Goal: Task Accomplishment & Management: Manage account settings

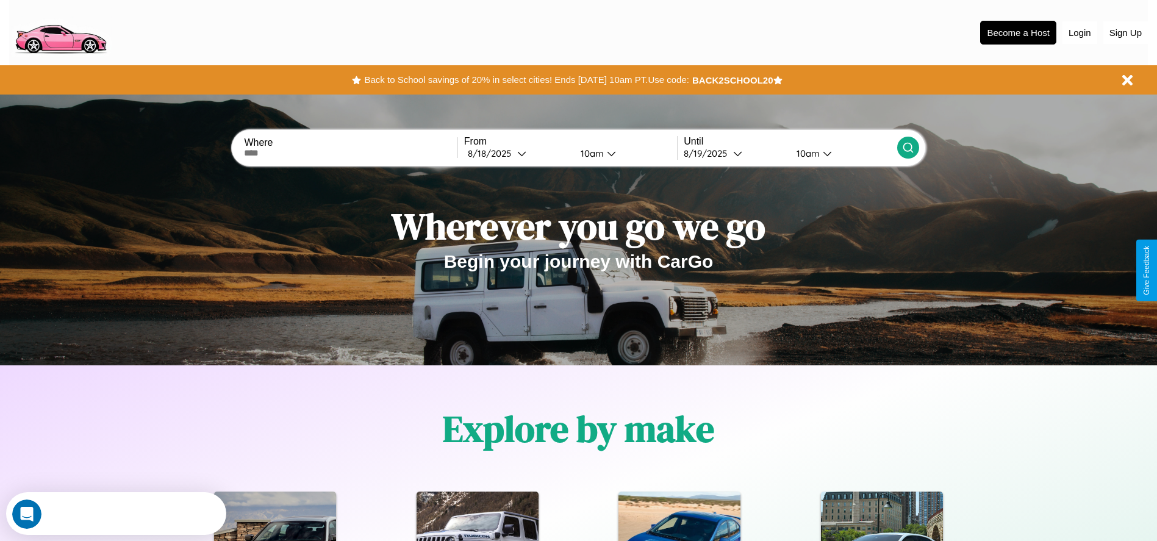
scroll to position [253, 0]
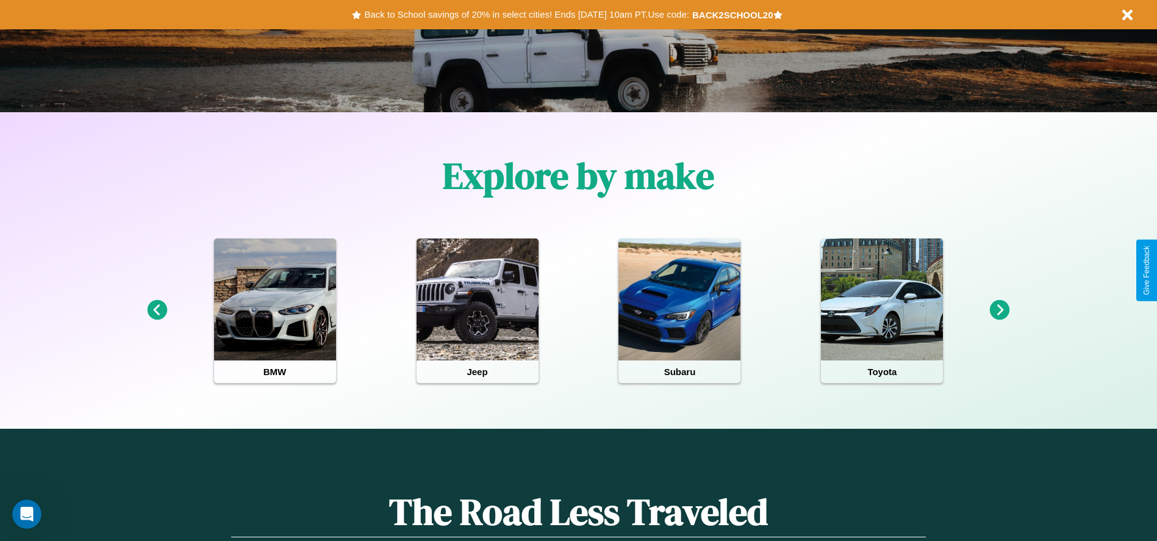
click at [999, 310] on icon at bounding box center [1000, 310] width 20 height 20
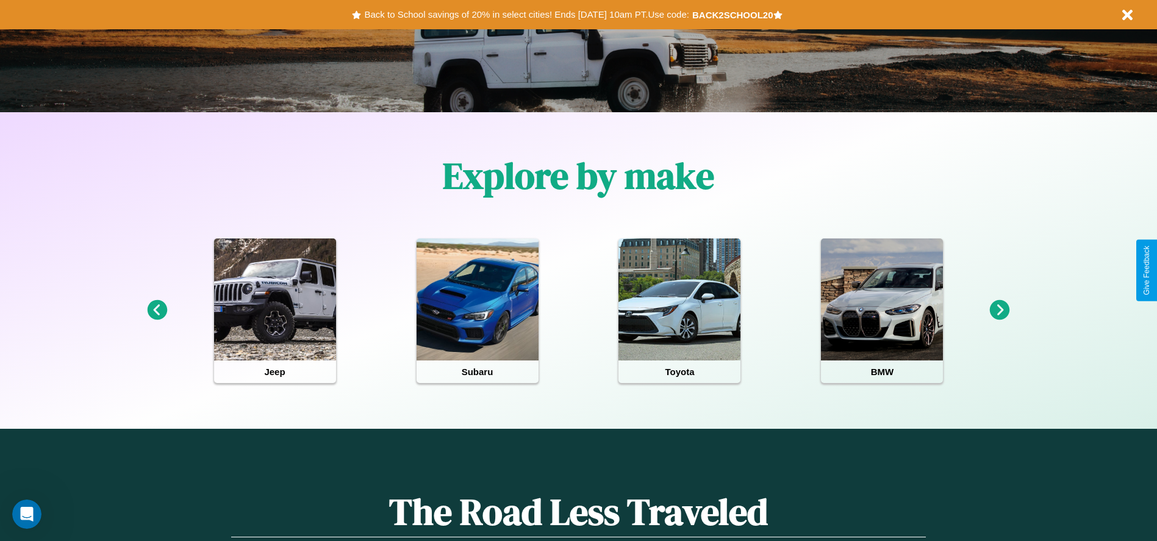
click at [999, 310] on icon at bounding box center [1000, 310] width 20 height 20
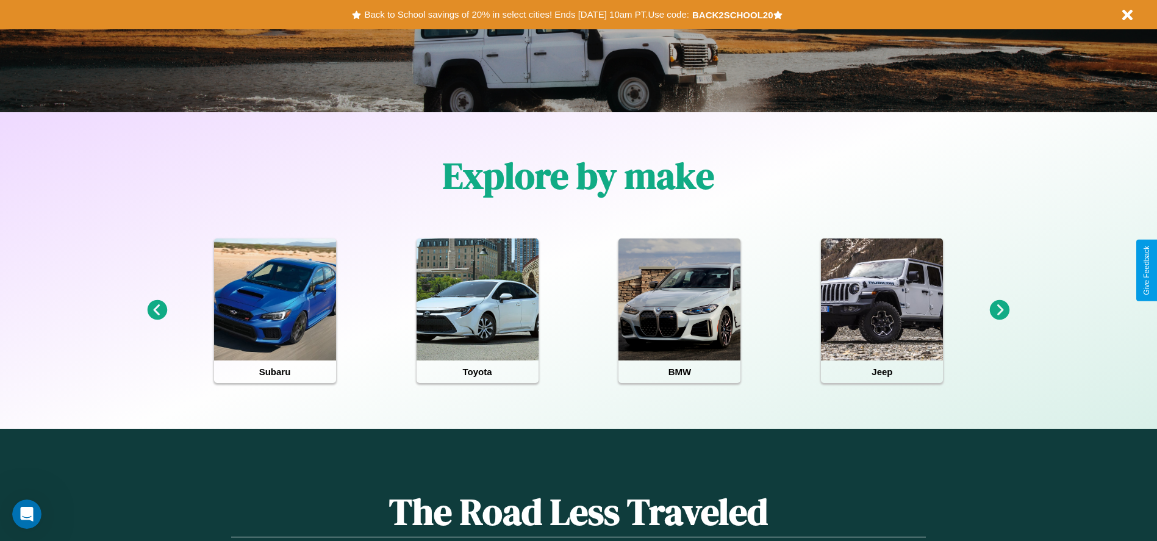
click at [157, 310] on icon at bounding box center [157, 310] width 20 height 20
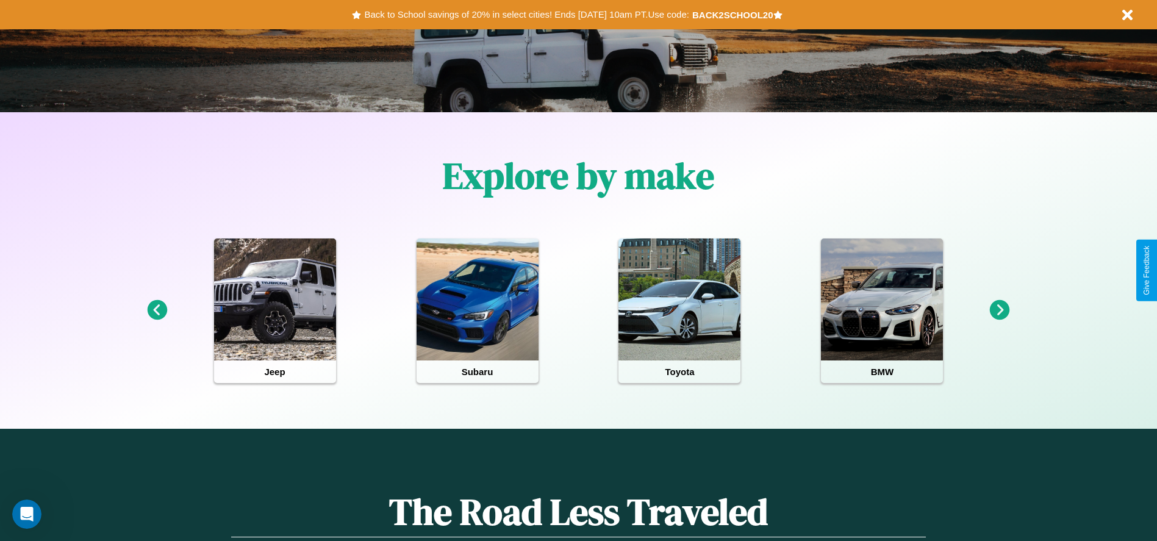
click at [157, 310] on icon at bounding box center [157, 310] width 20 height 20
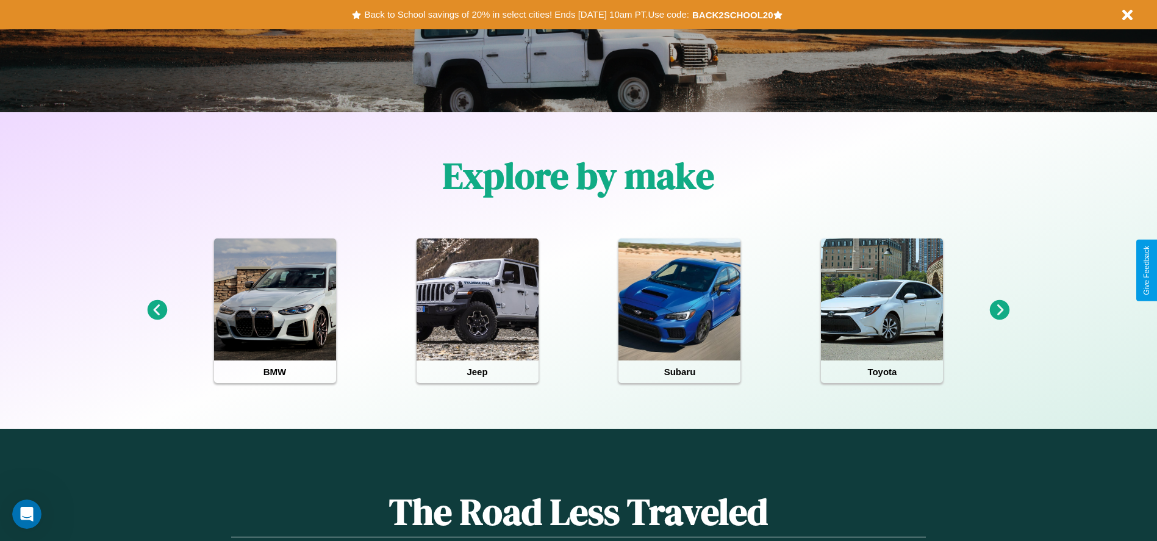
click at [999, 310] on icon at bounding box center [1000, 310] width 20 height 20
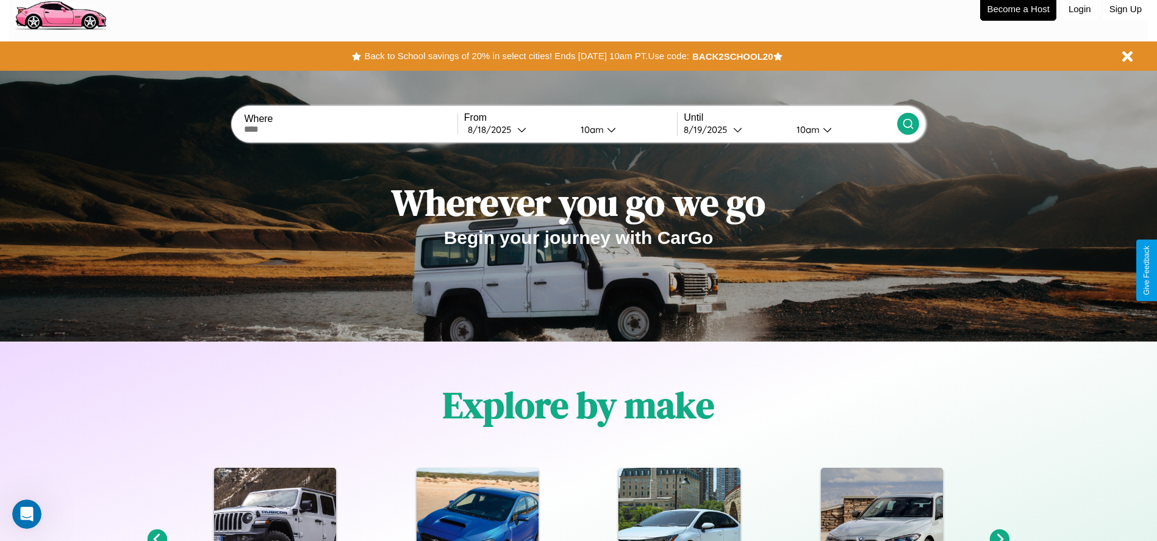
scroll to position [0, 0]
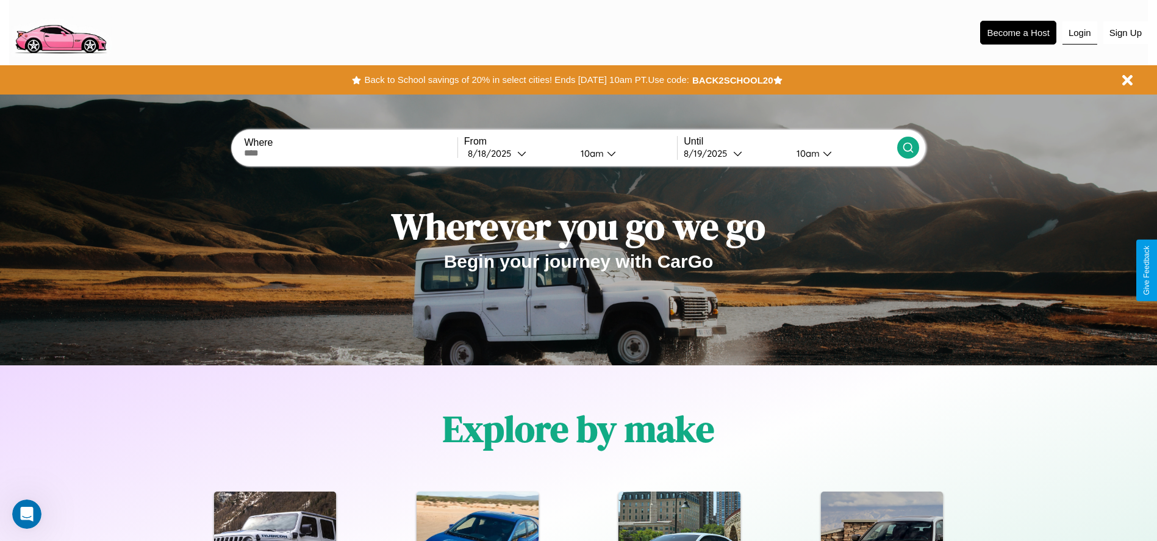
click at [1079, 32] on button "Login" at bounding box center [1079, 32] width 35 height 23
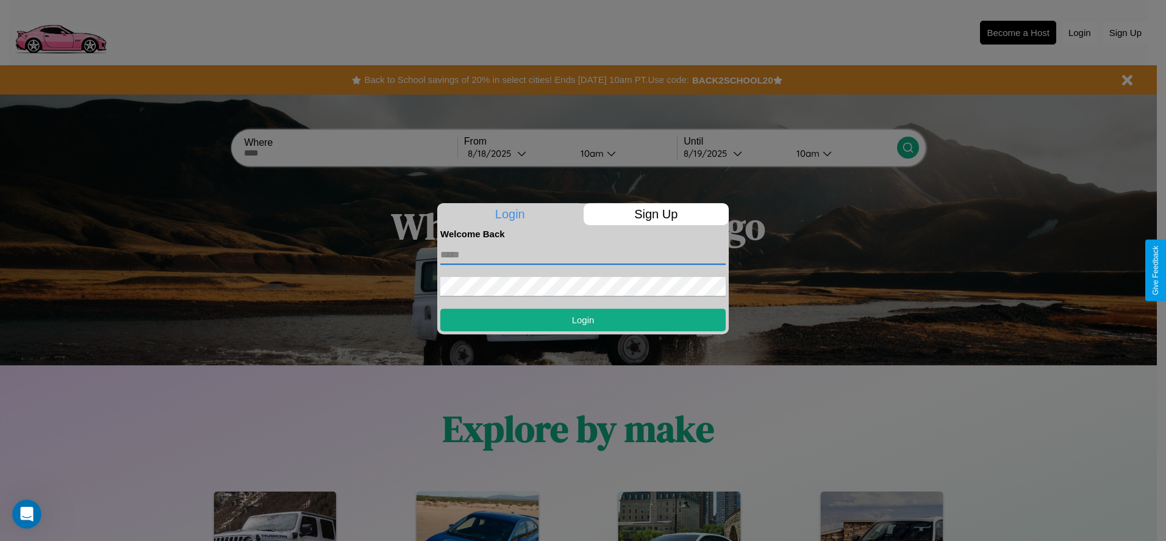
click at [583, 254] on input "text" at bounding box center [582, 255] width 285 height 20
type input "**********"
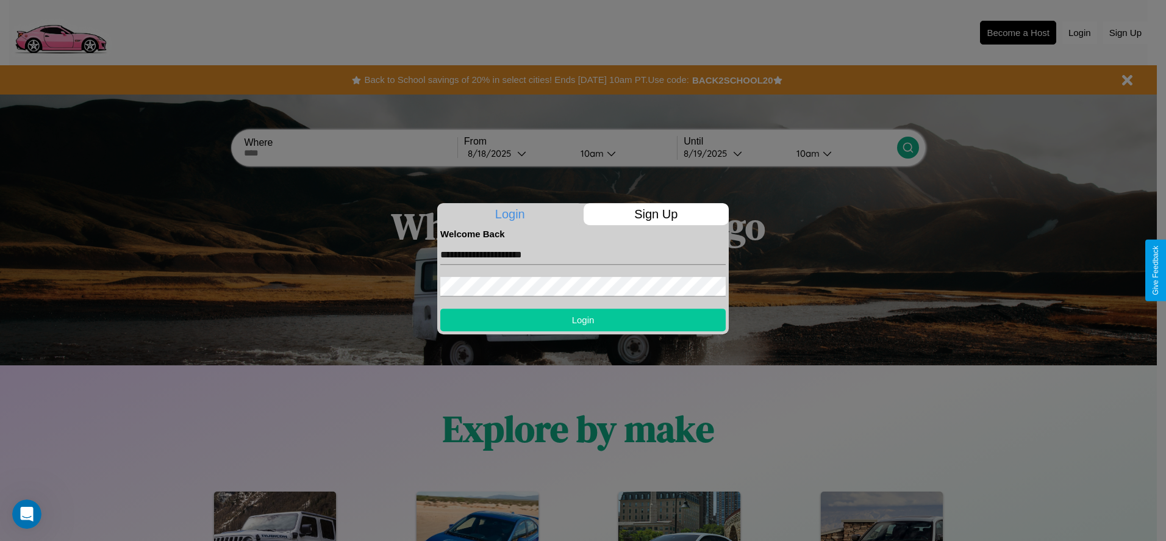
click at [583, 320] on button "Login" at bounding box center [582, 320] width 285 height 23
